Goal: Transaction & Acquisition: Purchase product/service

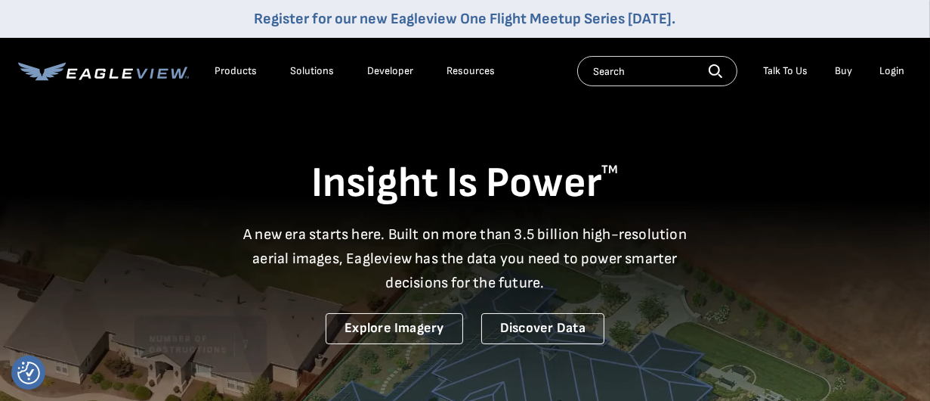
click at [880, 71] on li "Login" at bounding box center [892, 71] width 40 height 23
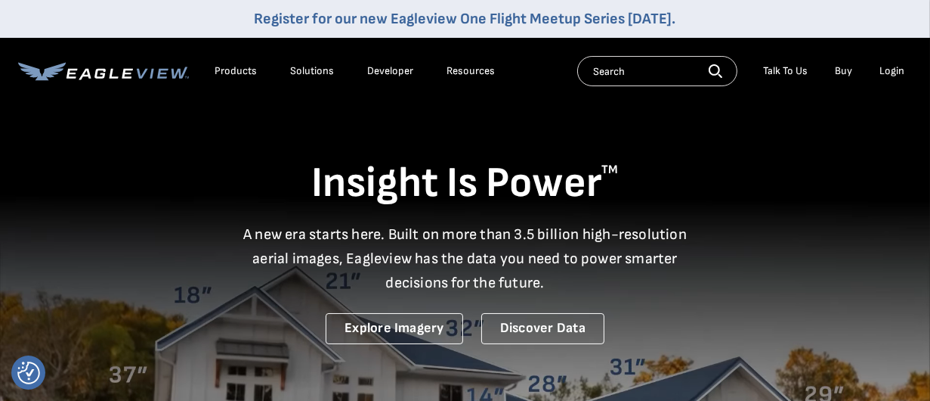
click at [888, 71] on div "Login" at bounding box center [892, 71] width 25 height 14
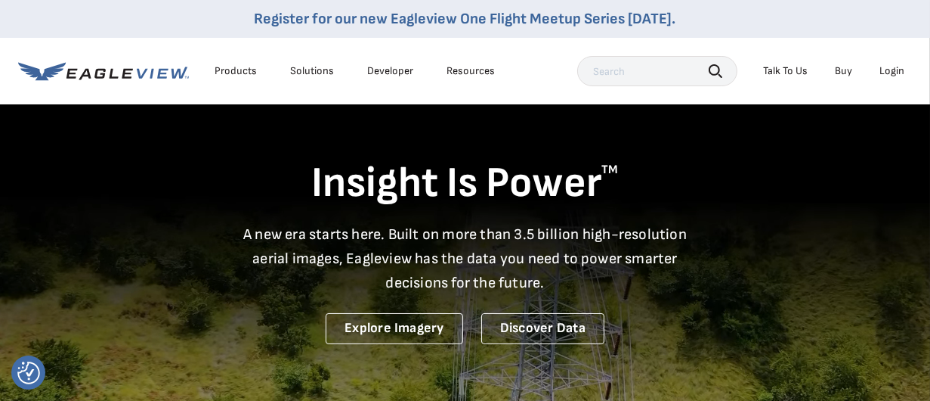
click at [897, 74] on div "Login" at bounding box center [892, 71] width 25 height 14
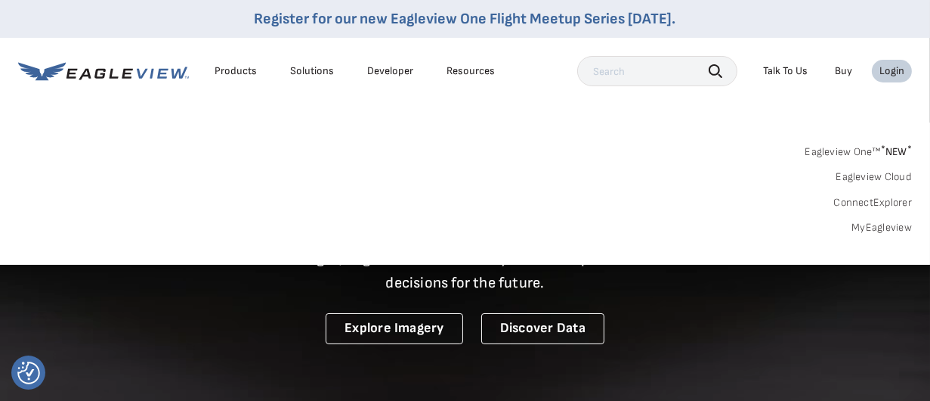
click at [878, 227] on link "MyEagleview" at bounding box center [882, 228] width 60 height 14
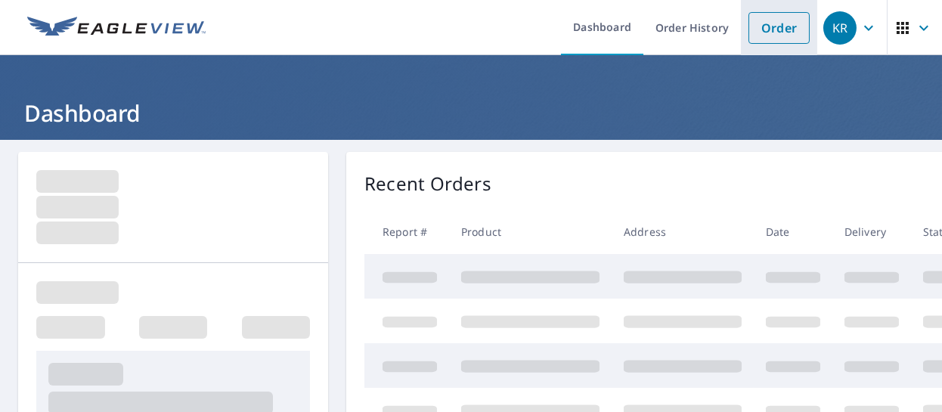
click at [751, 28] on link "Order" at bounding box center [778, 28] width 61 height 32
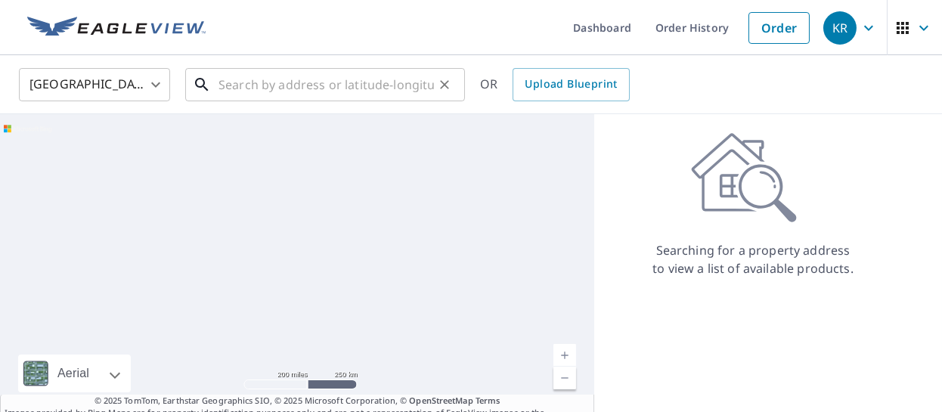
click at [248, 80] on input "text" at bounding box center [325, 84] width 215 height 42
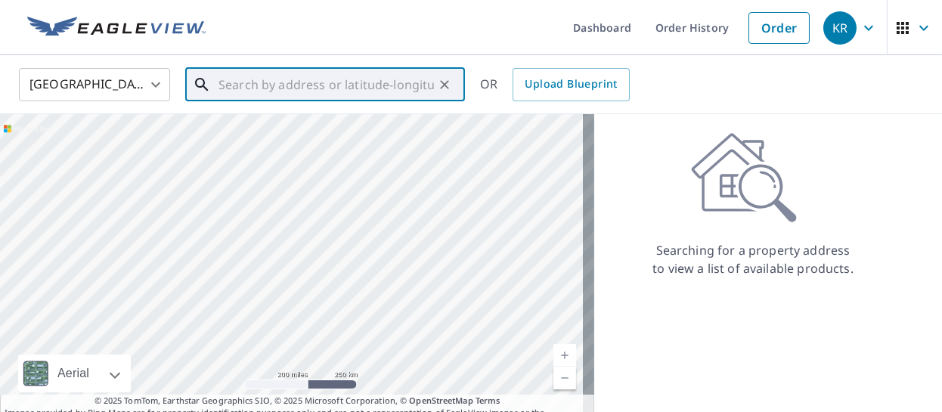
paste input "5013 Hawk Meadow Dr"
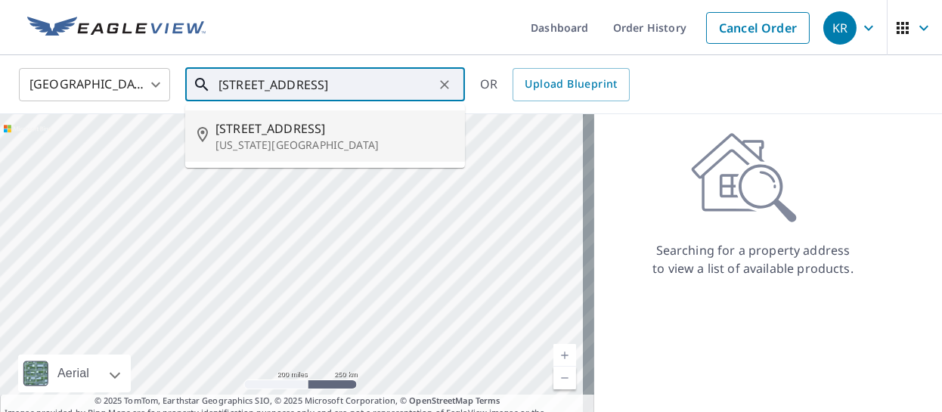
click at [305, 130] on span "5013 Hawk Meadow Dr" at bounding box center [333, 128] width 237 height 18
type input "5013 Hawk Meadow Dr Colorado Springs, CO 80916"
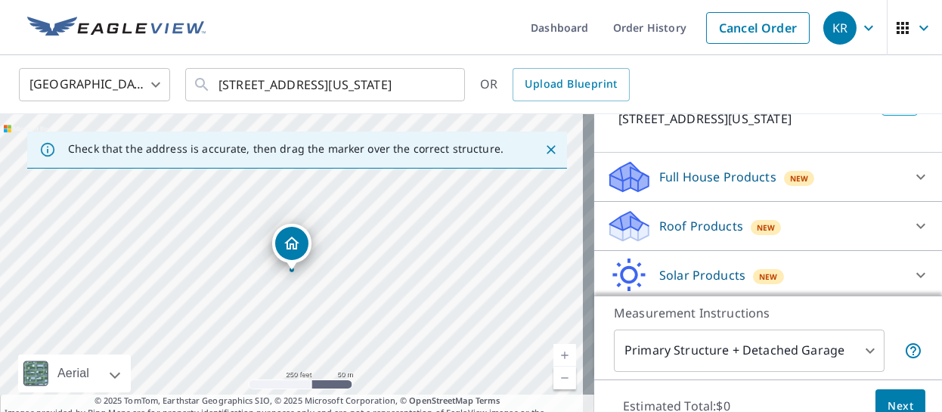
scroll to position [114, 0]
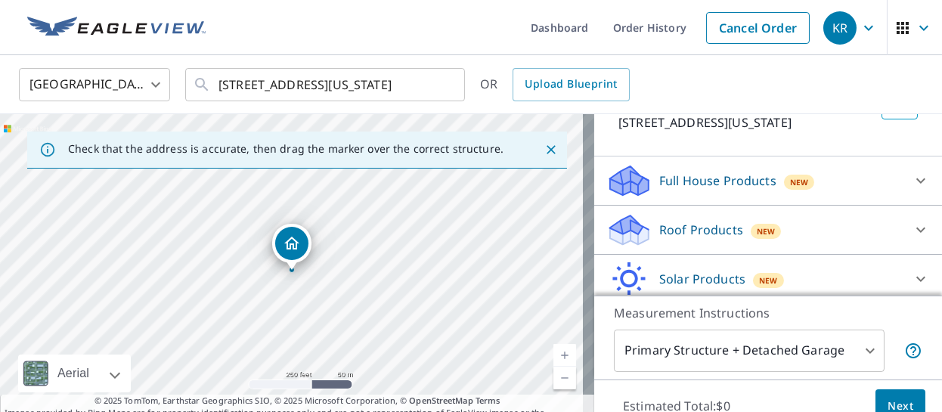
click at [709, 190] on p "Full House Products" at bounding box center [717, 181] width 117 height 18
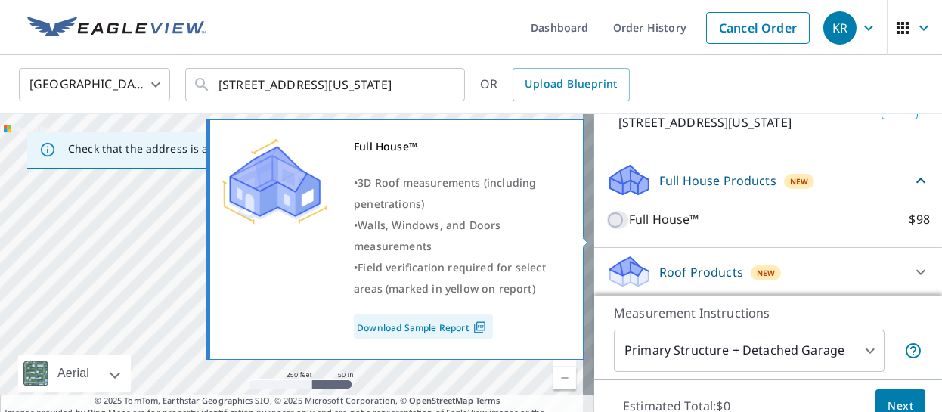
click at [606, 229] on input "Full House™ $98" at bounding box center [617, 220] width 23 height 18
checkbox input "true"
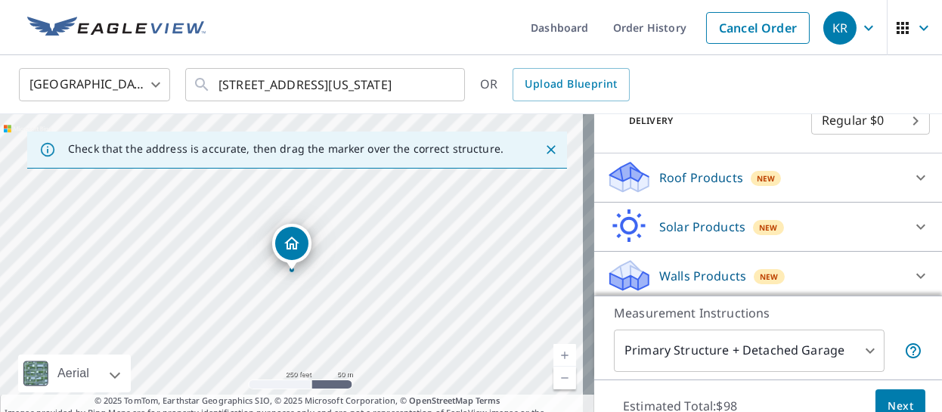
scroll to position [289, 0]
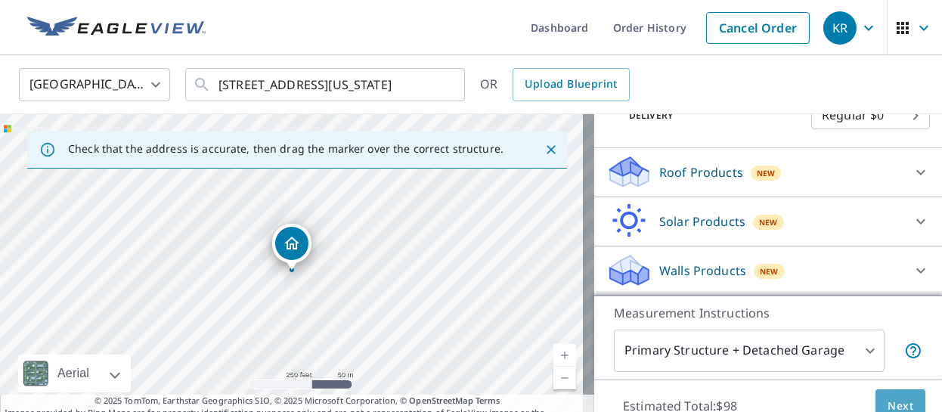
click at [889, 404] on span "Next" at bounding box center [900, 406] width 26 height 19
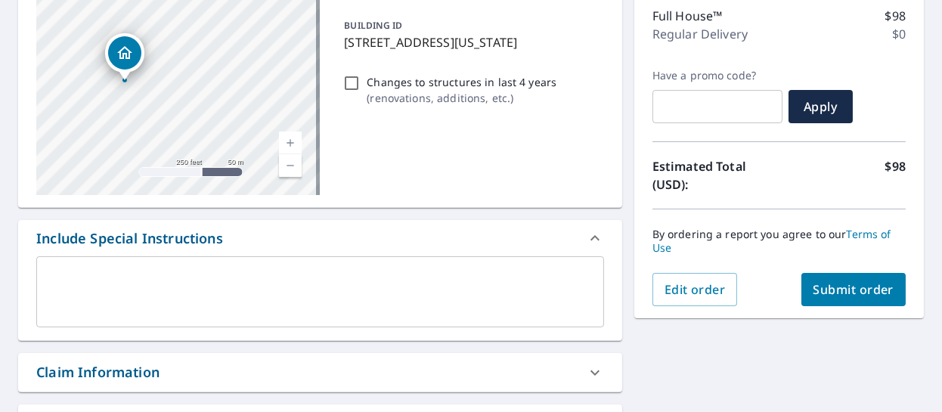
scroll to position [227, 0]
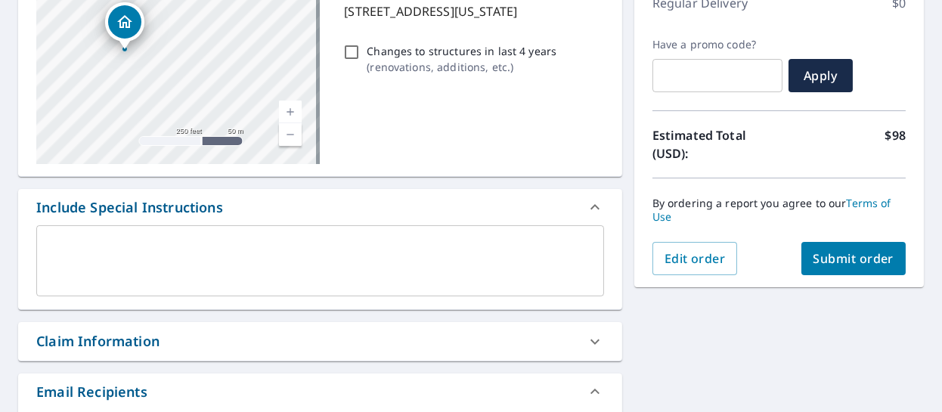
click at [839, 263] on span "Submit order" at bounding box center [853, 258] width 81 height 17
checkbox input "true"
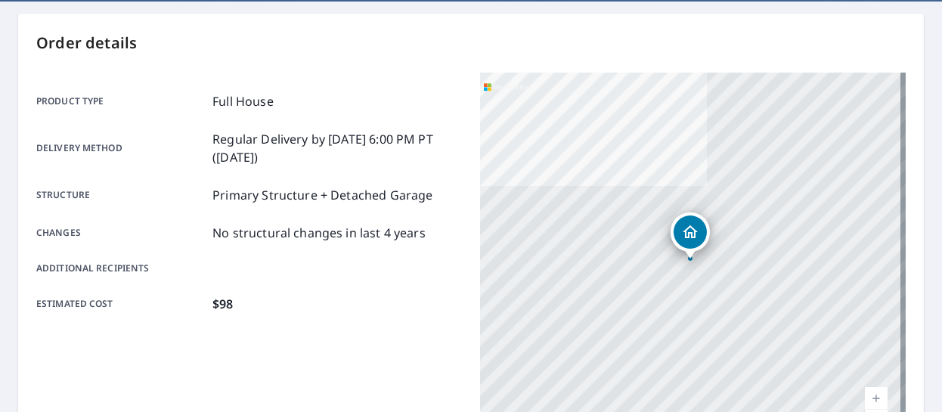
scroll to position [151, 0]
